Goal: Information Seeking & Learning: Learn about a topic

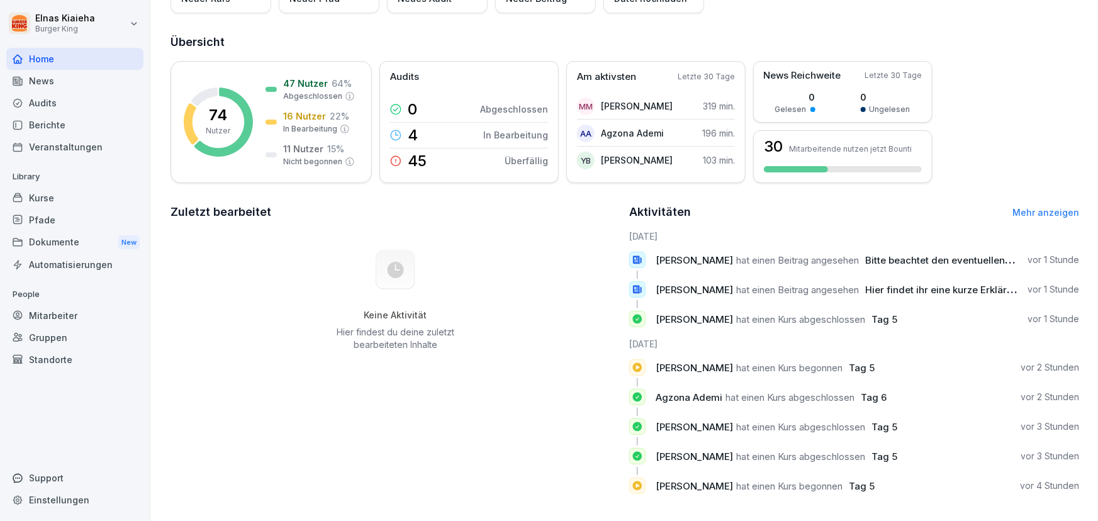
scroll to position [139, 0]
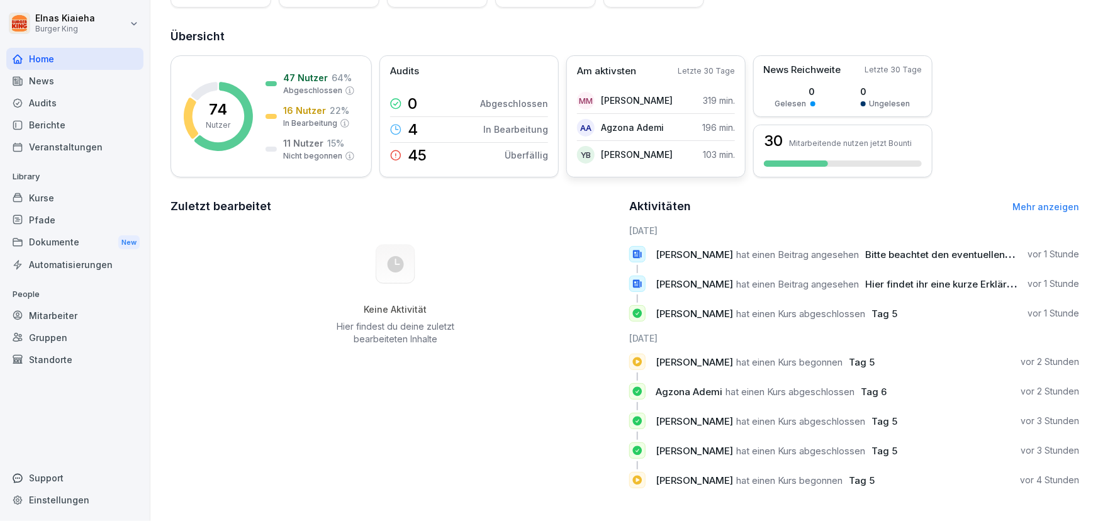
click at [625, 148] on p "[PERSON_NAME]" at bounding box center [637, 154] width 72 height 13
click at [51, 124] on div "Berichte" at bounding box center [74, 125] width 137 height 22
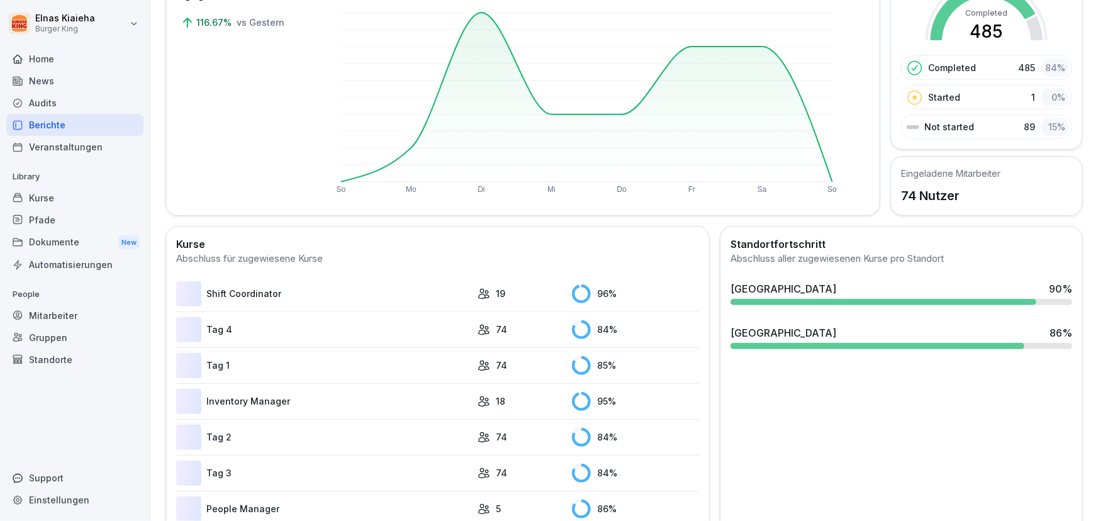
scroll to position [77, 0]
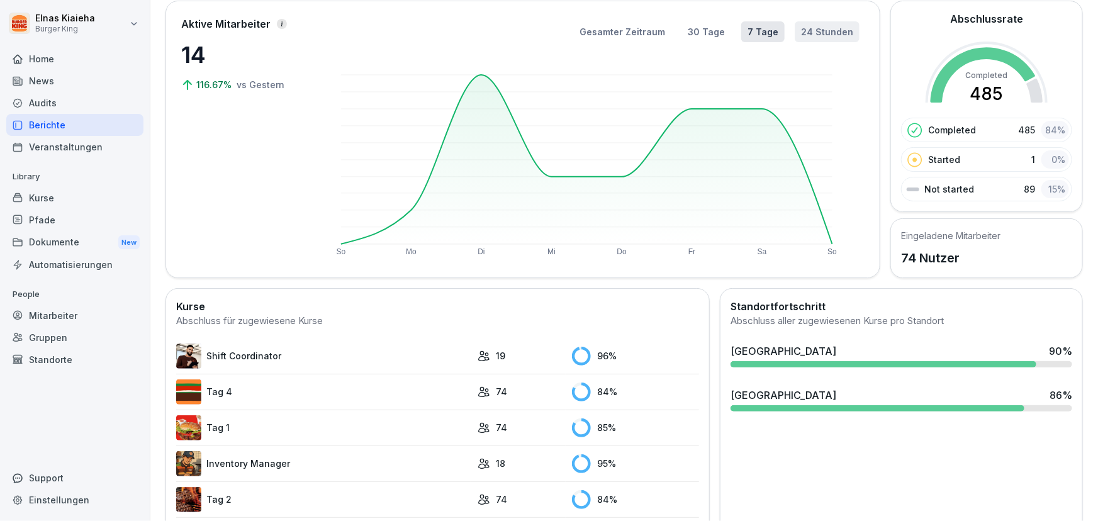
click at [805, 31] on button "24 Stunden" at bounding box center [827, 31] width 65 height 21
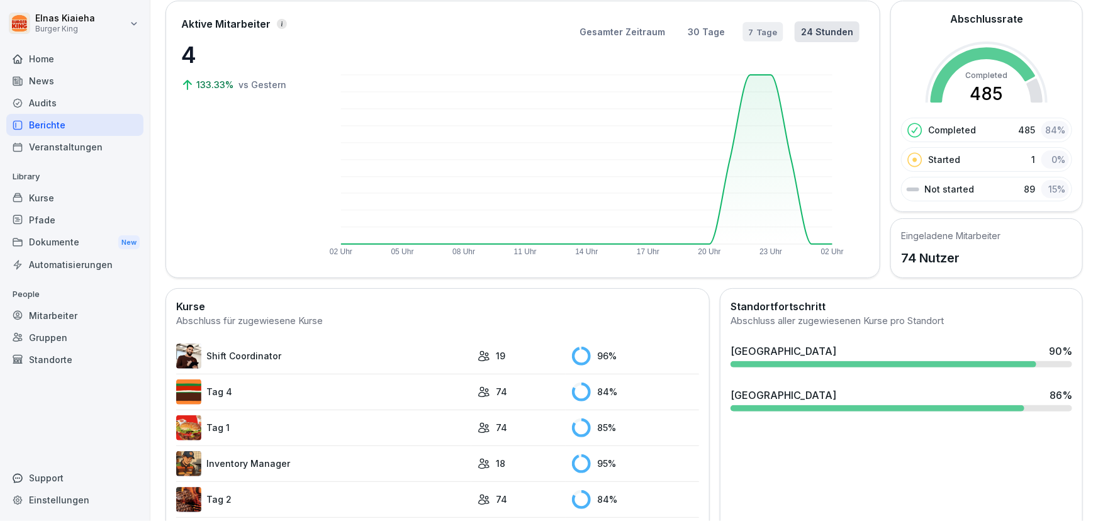
click at [761, 29] on button "7 Tage" at bounding box center [762, 32] width 40 height 20
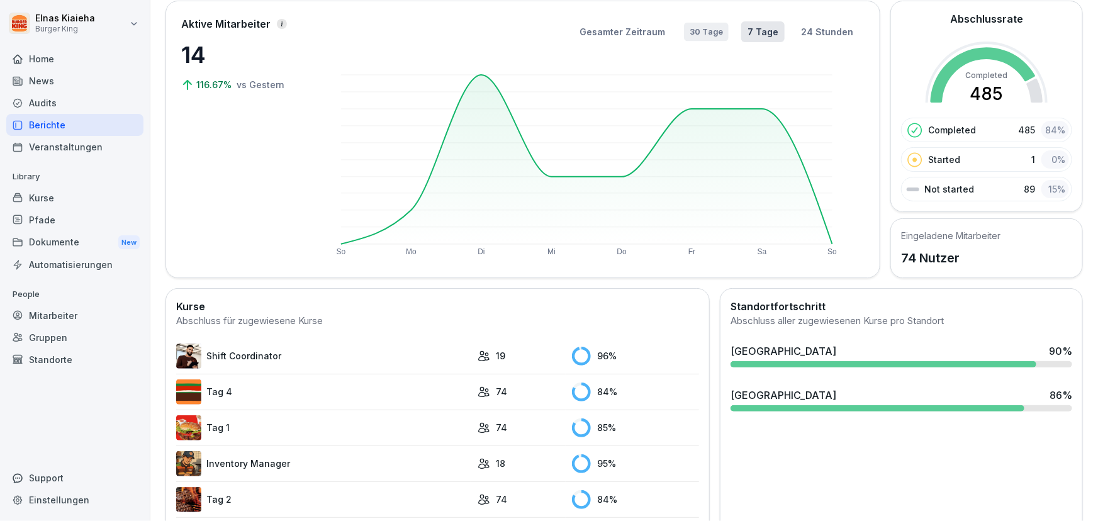
click at [698, 28] on button "30 Tage" at bounding box center [706, 32] width 45 height 18
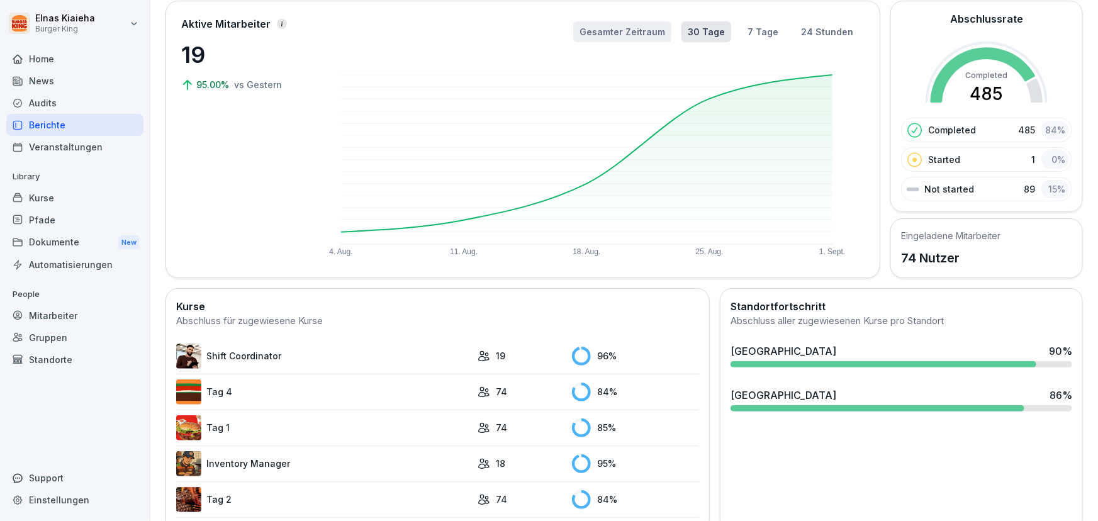
click at [629, 27] on button "Gesamter Zeitraum" at bounding box center [622, 31] width 98 height 21
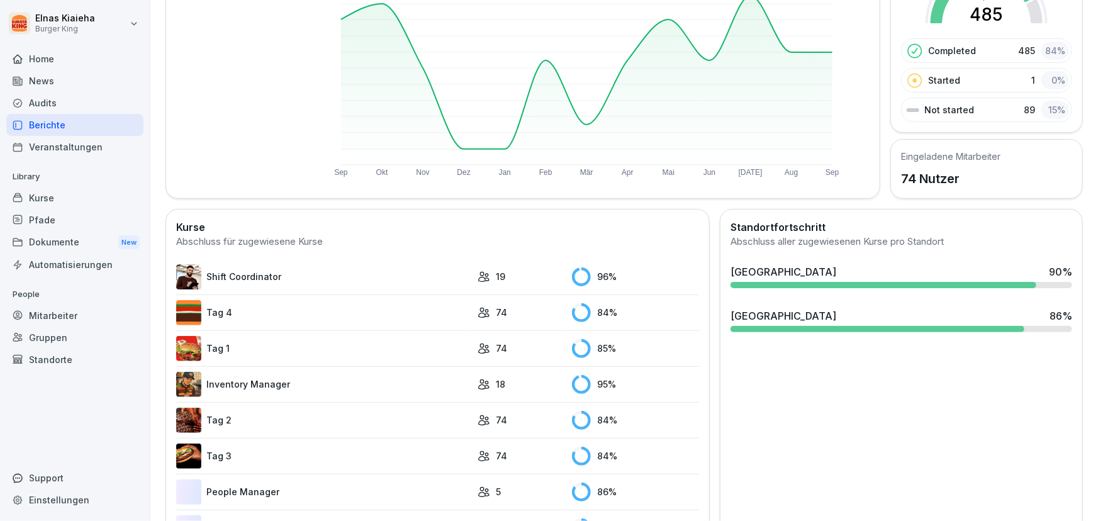
scroll to position [244, 0]
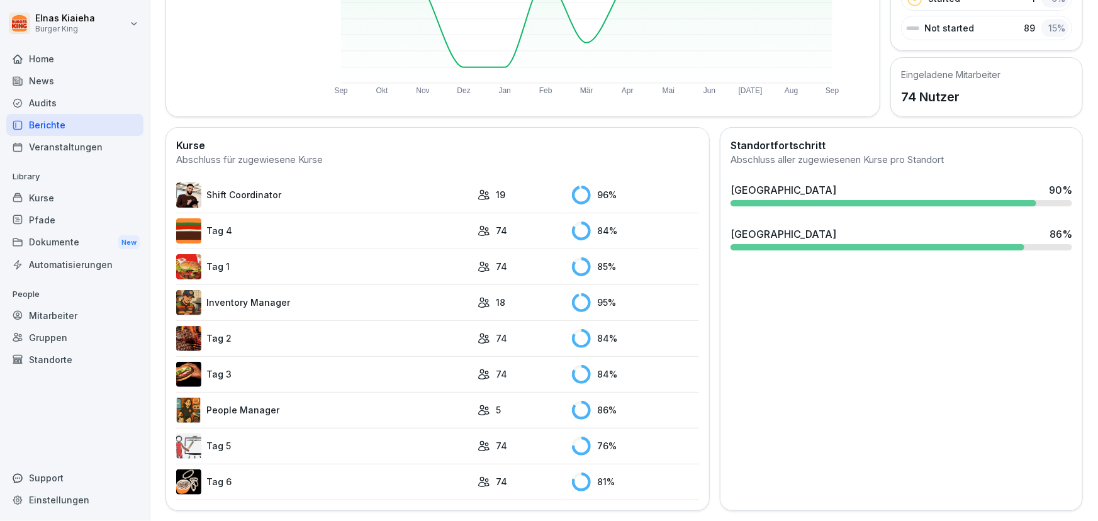
click at [227, 439] on link "Tag 5" at bounding box center [323, 445] width 295 height 25
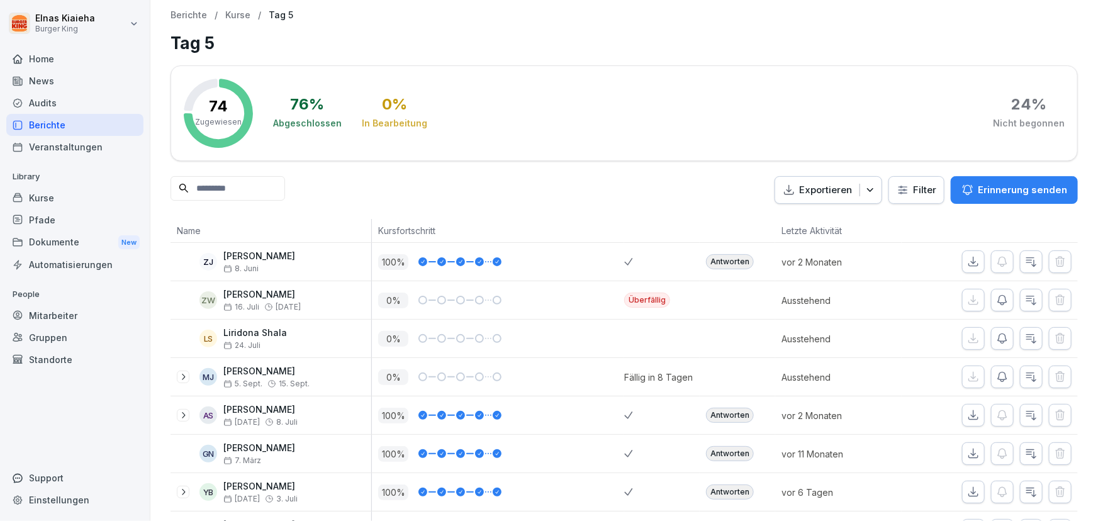
click at [919, 189] on html "Elnas Kiaieha Burger King Home News Audits Berichte Veranstaltungen Library Kur…" at bounding box center [549, 260] width 1098 height 521
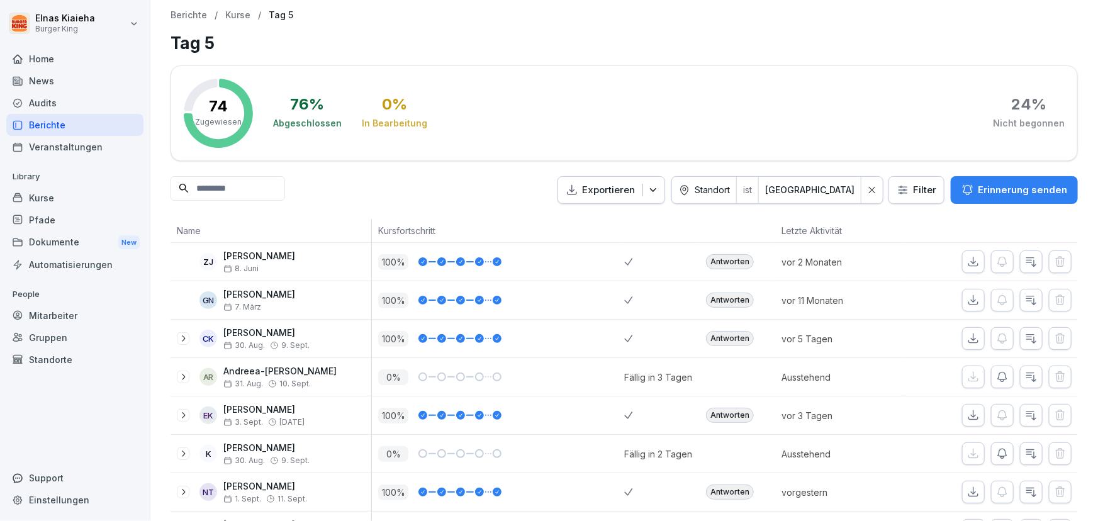
click at [66, 102] on div "Audits" at bounding box center [74, 103] width 137 height 22
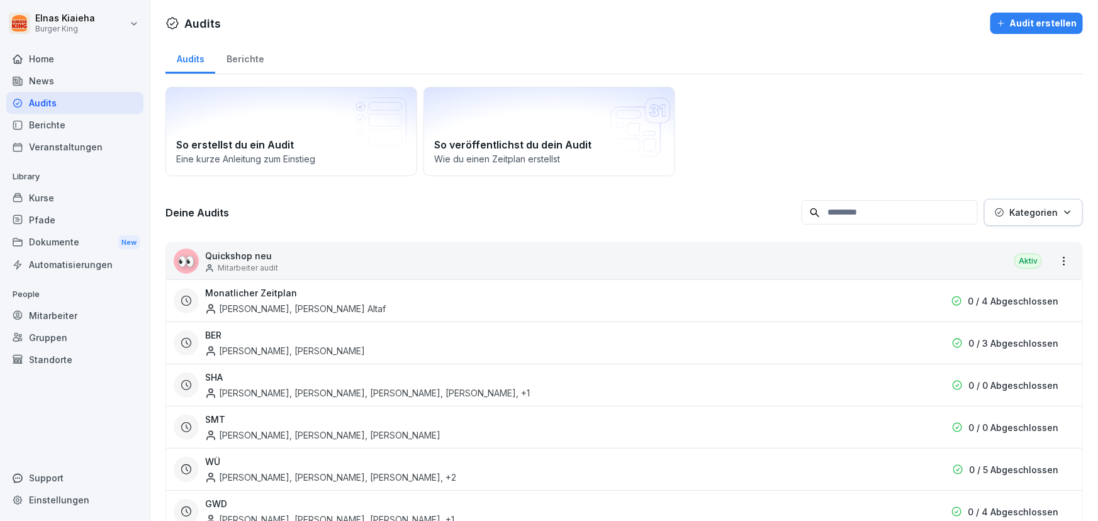
click at [60, 75] on div "News" at bounding box center [74, 81] width 137 height 22
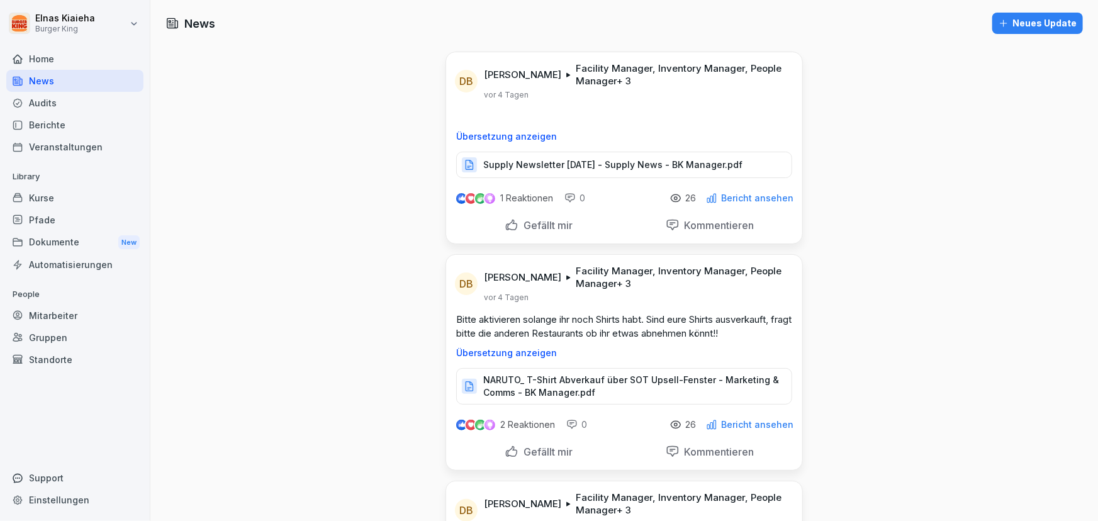
click at [552, 159] on p "Supply Newsletter [DATE] - Supply News - BK Manager.pdf" at bounding box center [612, 165] width 259 height 13
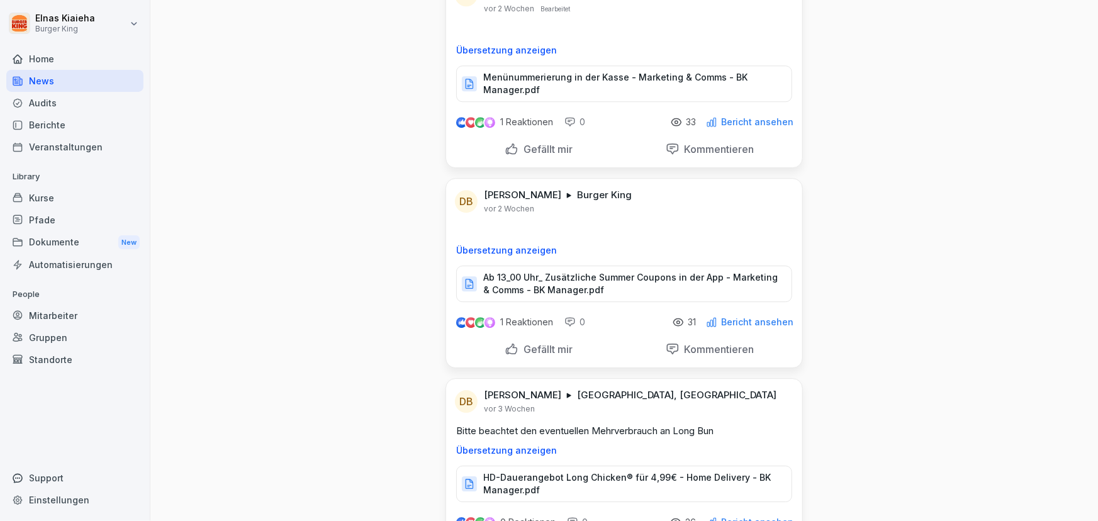
scroll to position [1830, 0]
